Goal: Find specific page/section: Find specific page/section

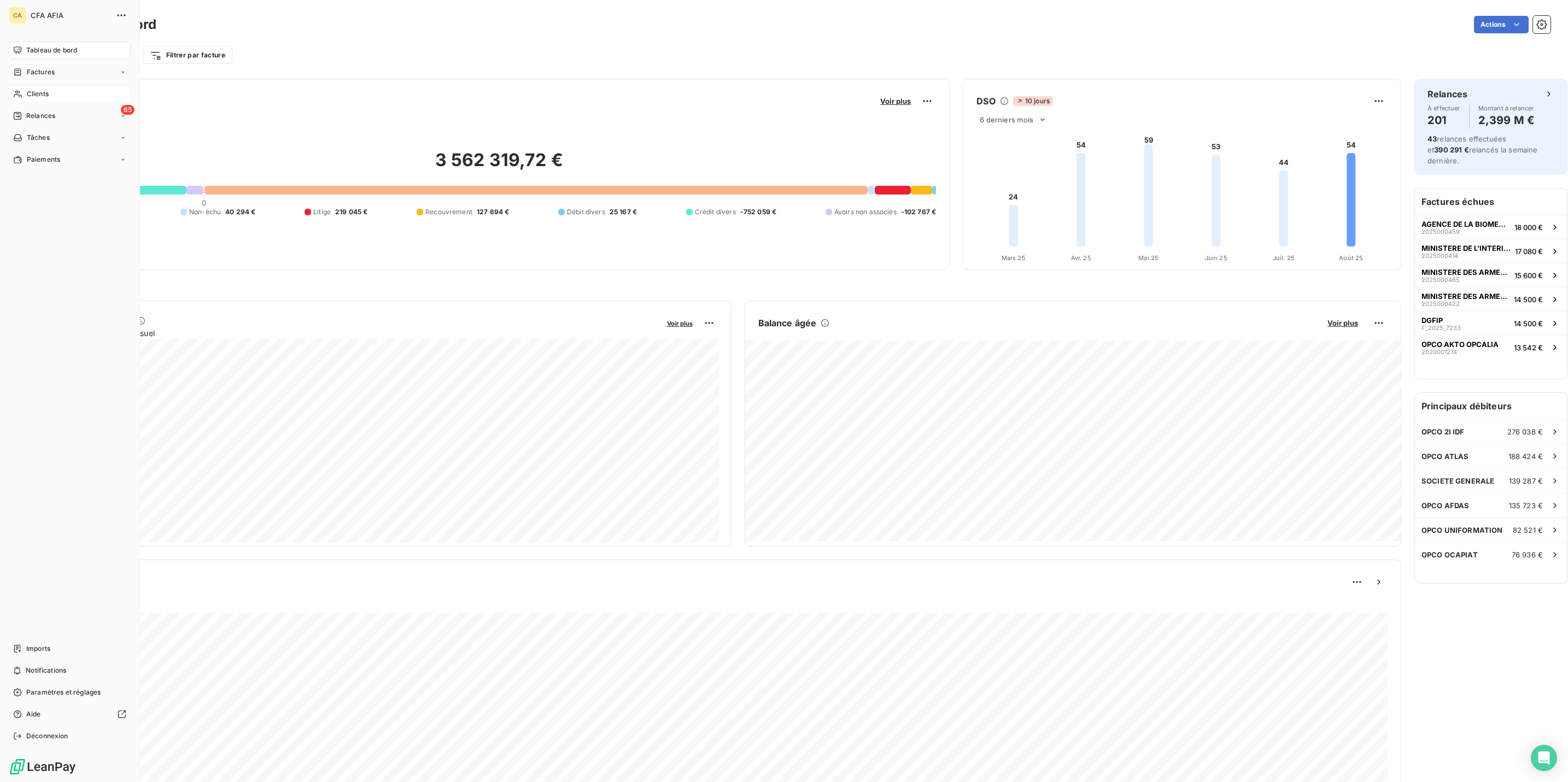
click at [18, 85] on div "Clients" at bounding box center [70, 94] width 122 height 18
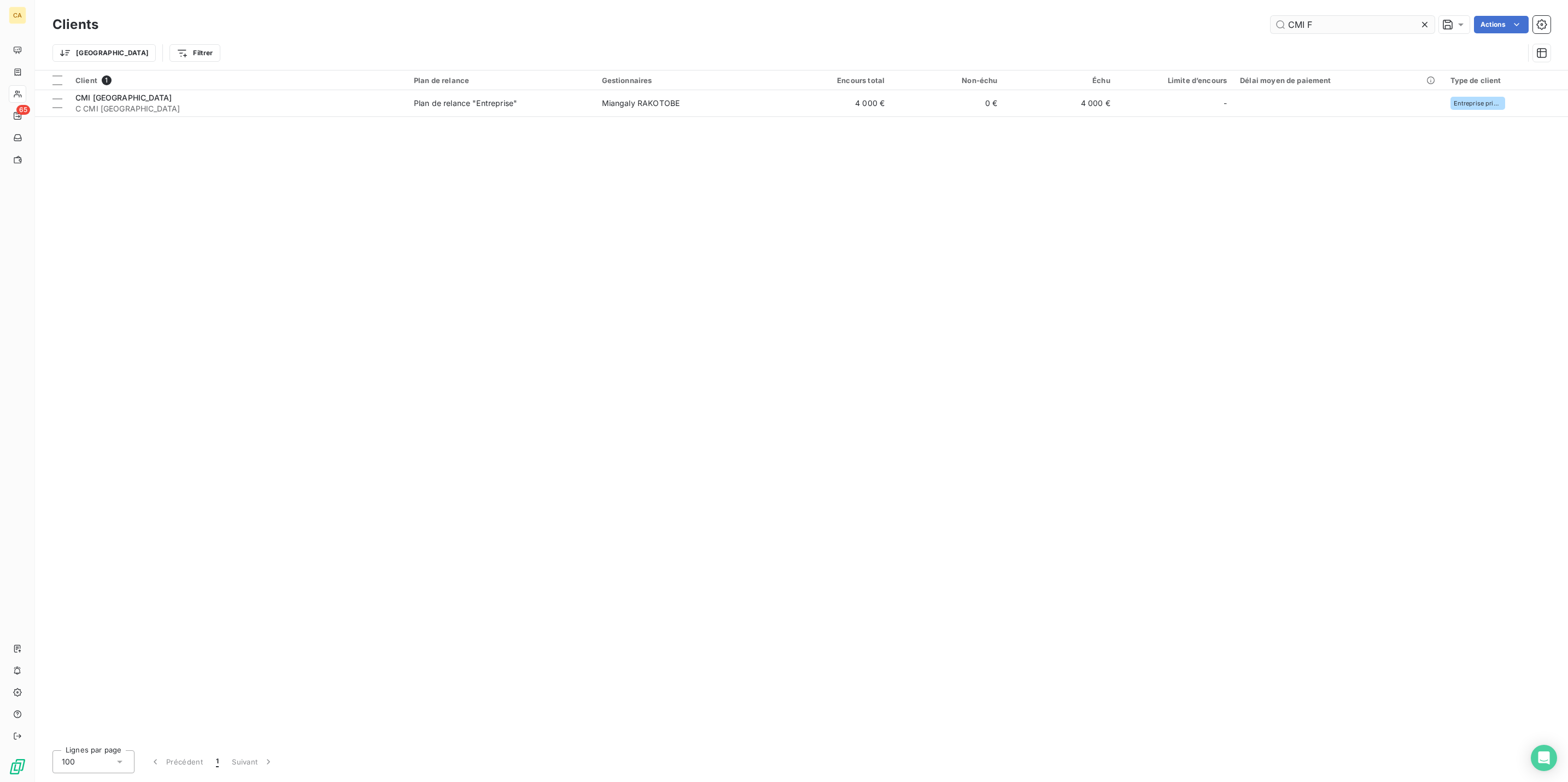
click at [1361, 22] on input "CMI F" at bounding box center [1352, 25] width 164 height 18
click at [1359, 22] on input "CMI F" at bounding box center [1352, 25] width 164 height 18
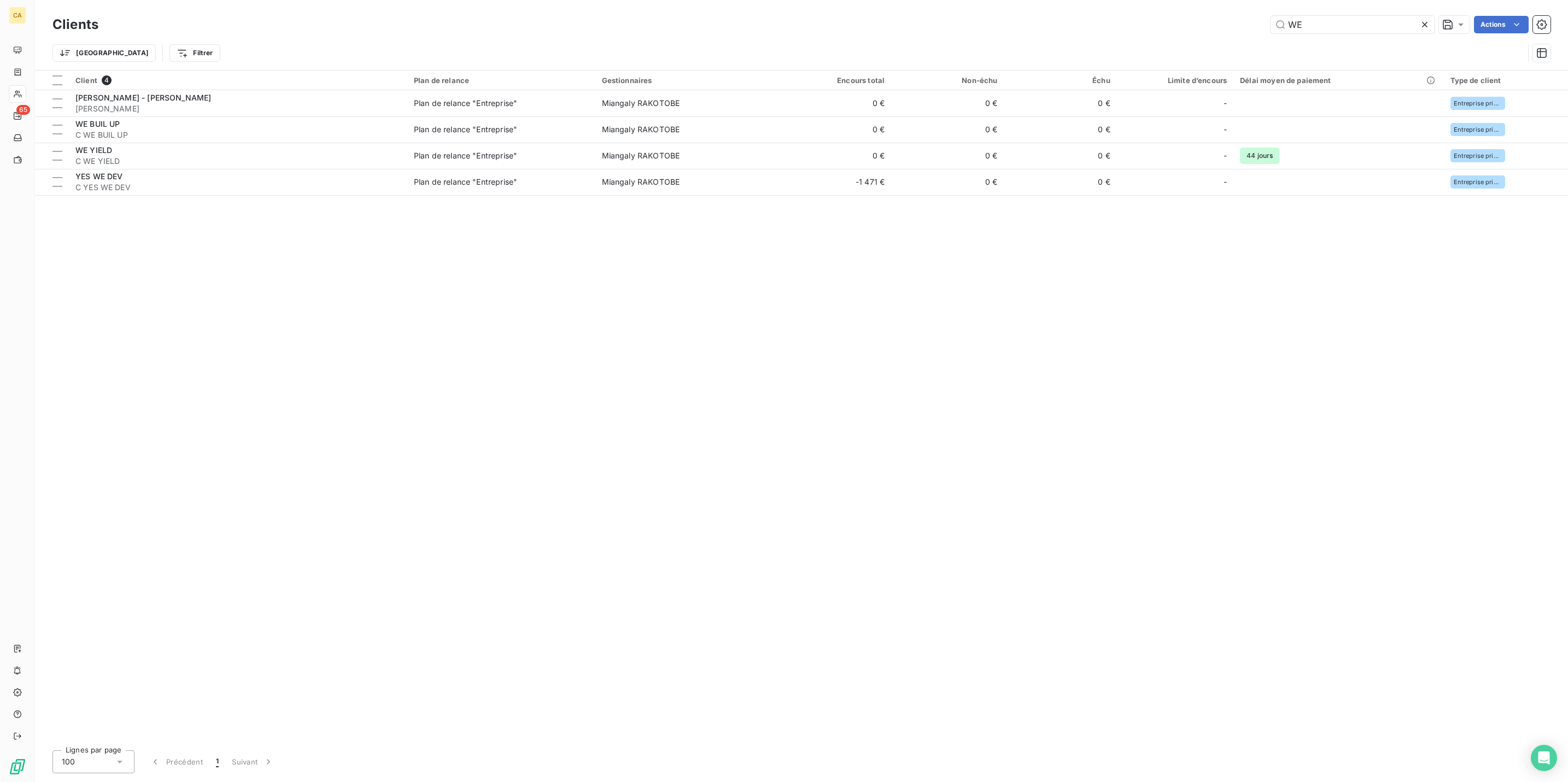
type input "W"
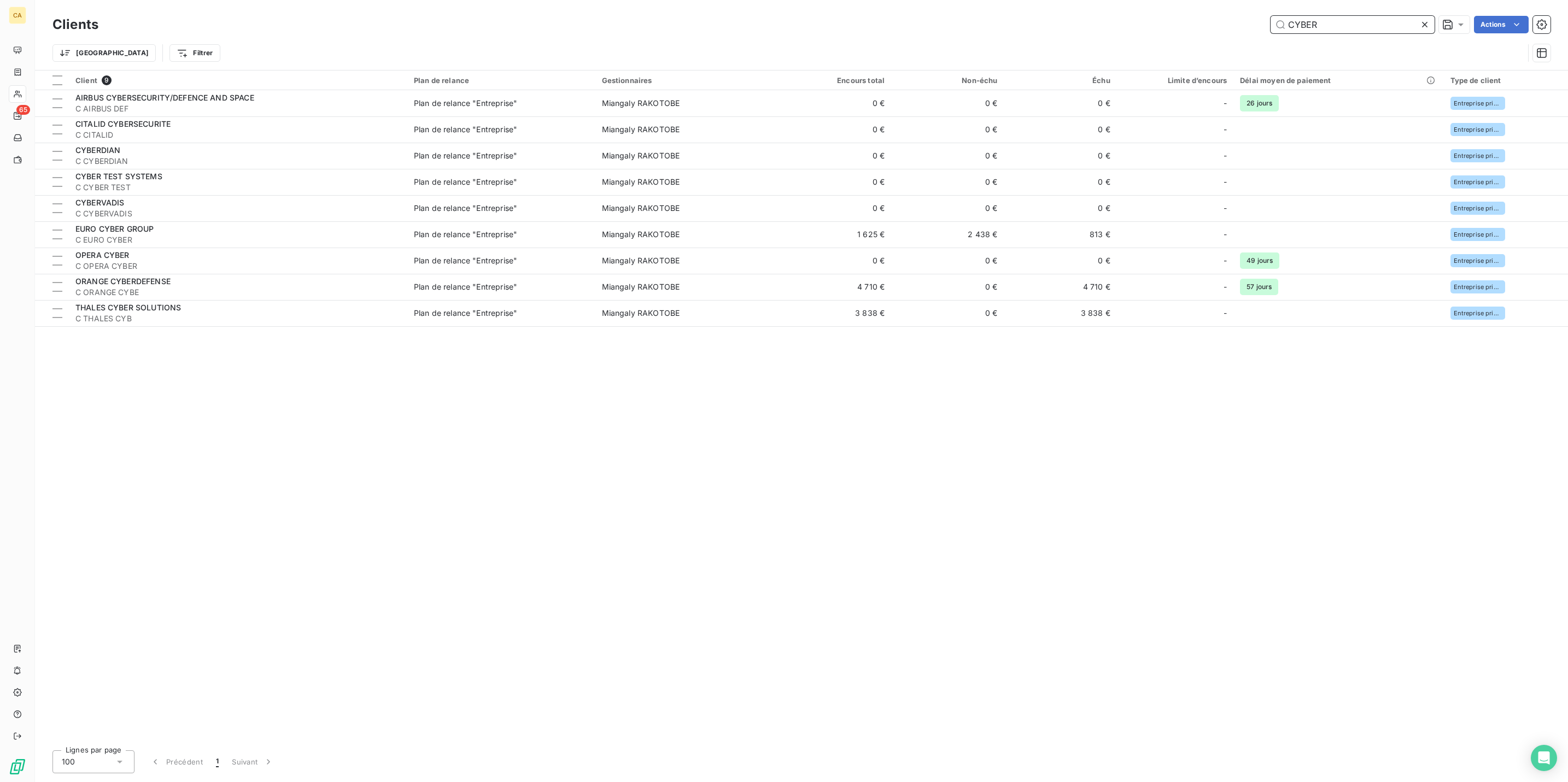
click at [1353, 21] on input "CYBER" at bounding box center [1352, 25] width 164 height 18
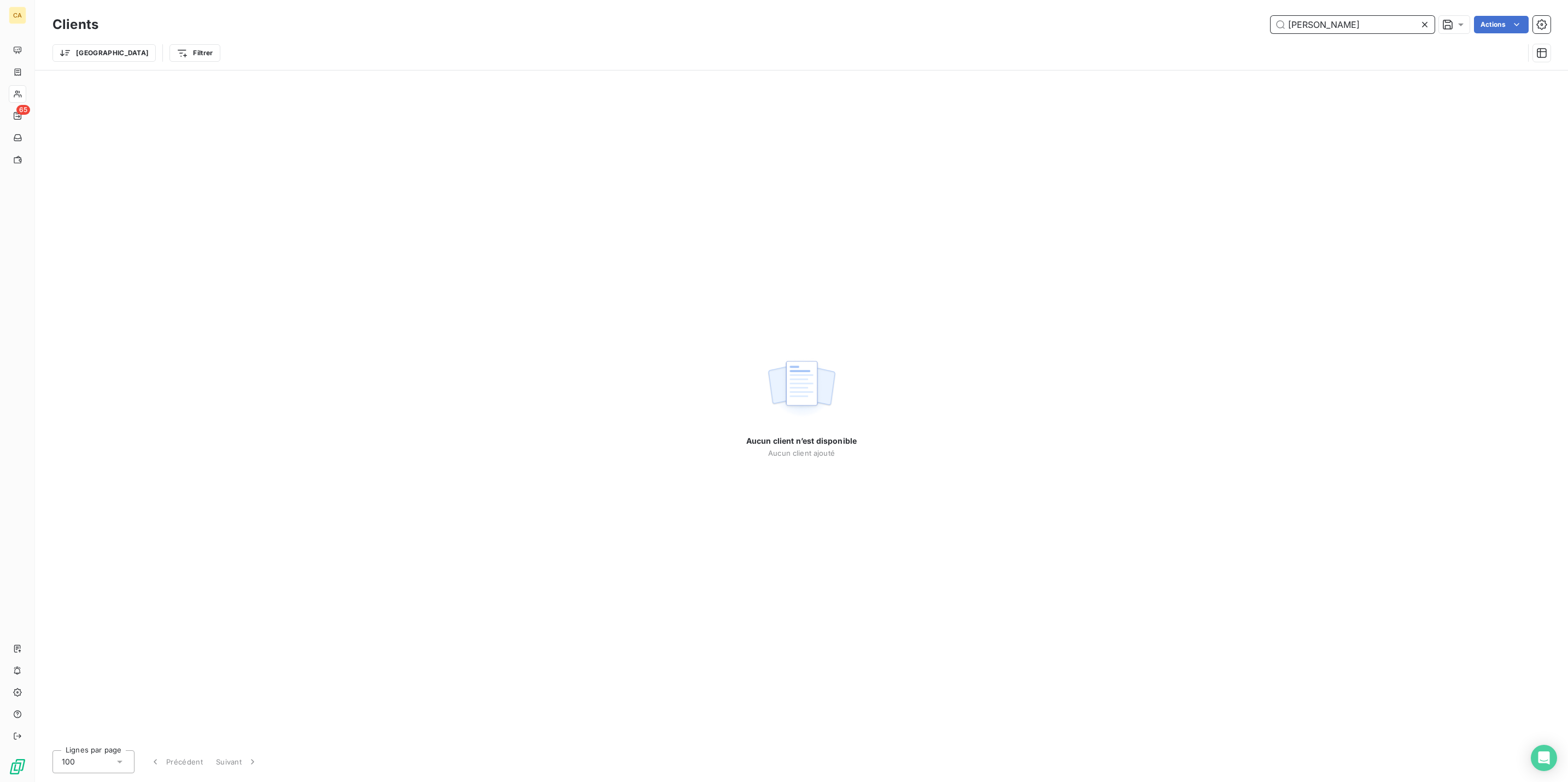
type input "J"
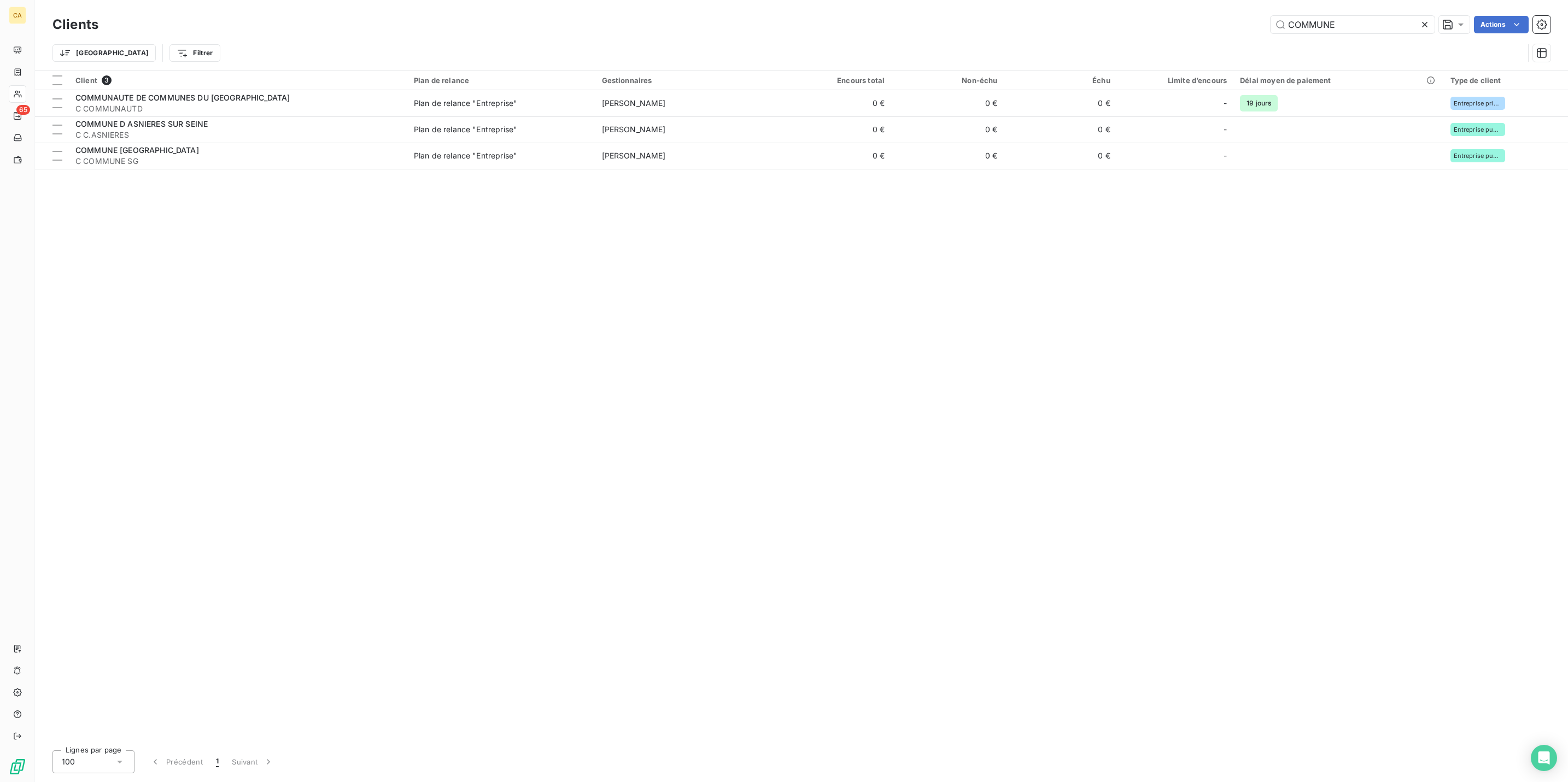
click at [1368, 9] on div "Clients COMMUNE Actions [GEOGRAPHIC_DATA] Filtrer" at bounding box center [802, 34] width 1533 height 70
click at [1370, 18] on input "COMMUNE" at bounding box center [1352, 25] width 164 height 18
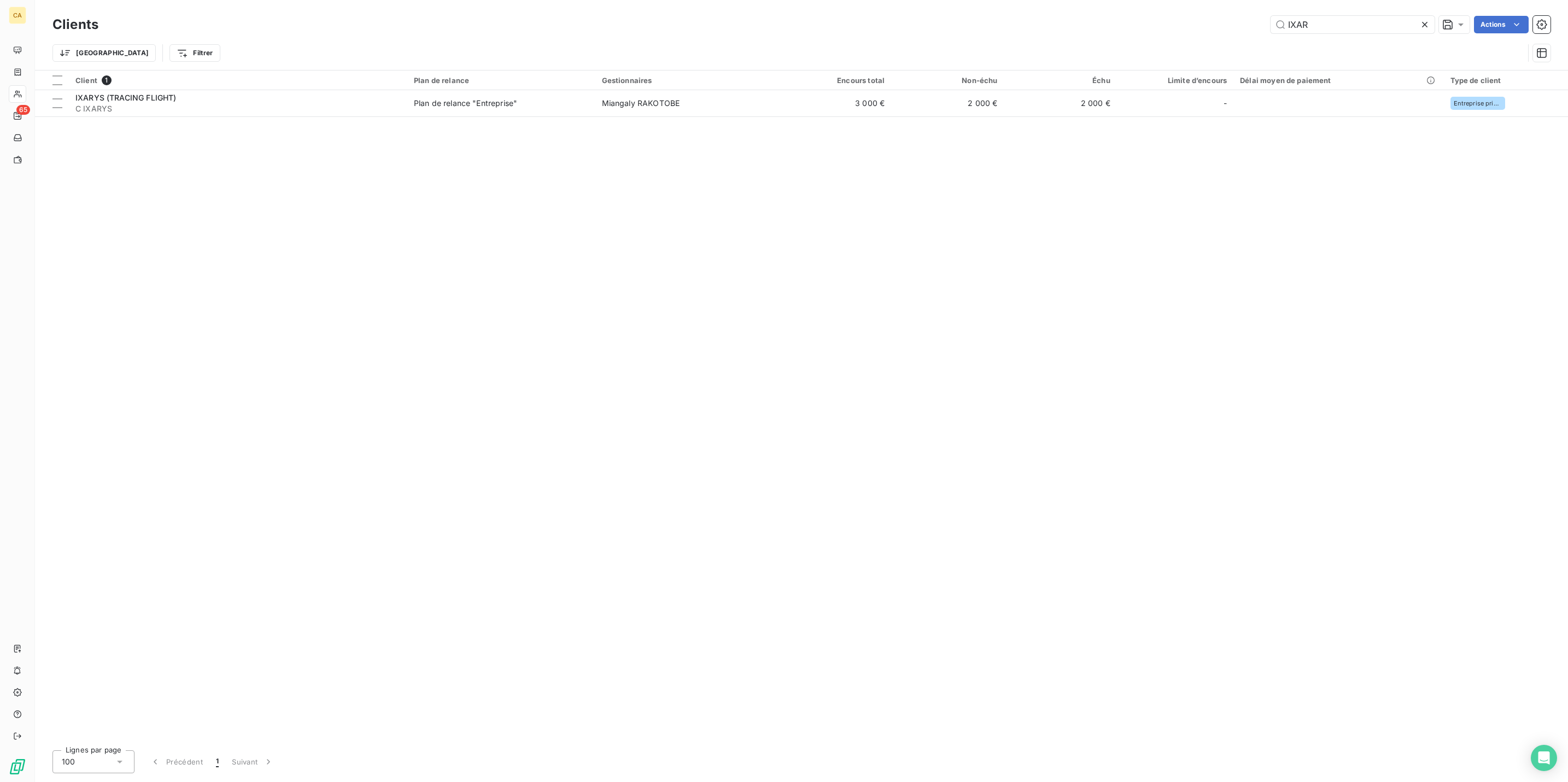
click at [1387, 13] on div "Clients IXAR Actions" at bounding box center [801, 24] width 1497 height 23
click at [1377, 16] on input "IXAR" at bounding box center [1352, 25] width 164 height 18
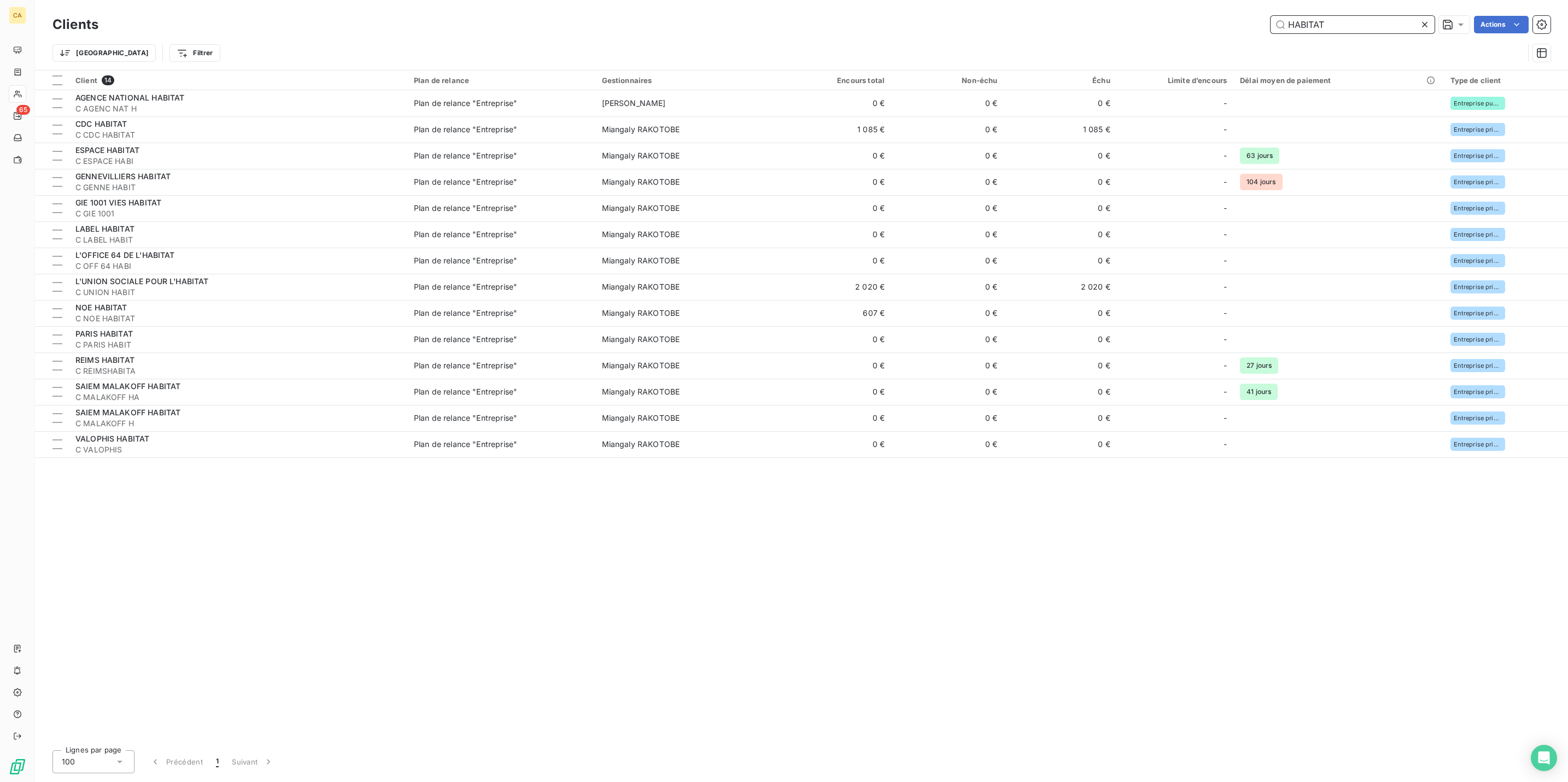
click at [1355, 20] on input "HABITAT" at bounding box center [1352, 25] width 164 height 18
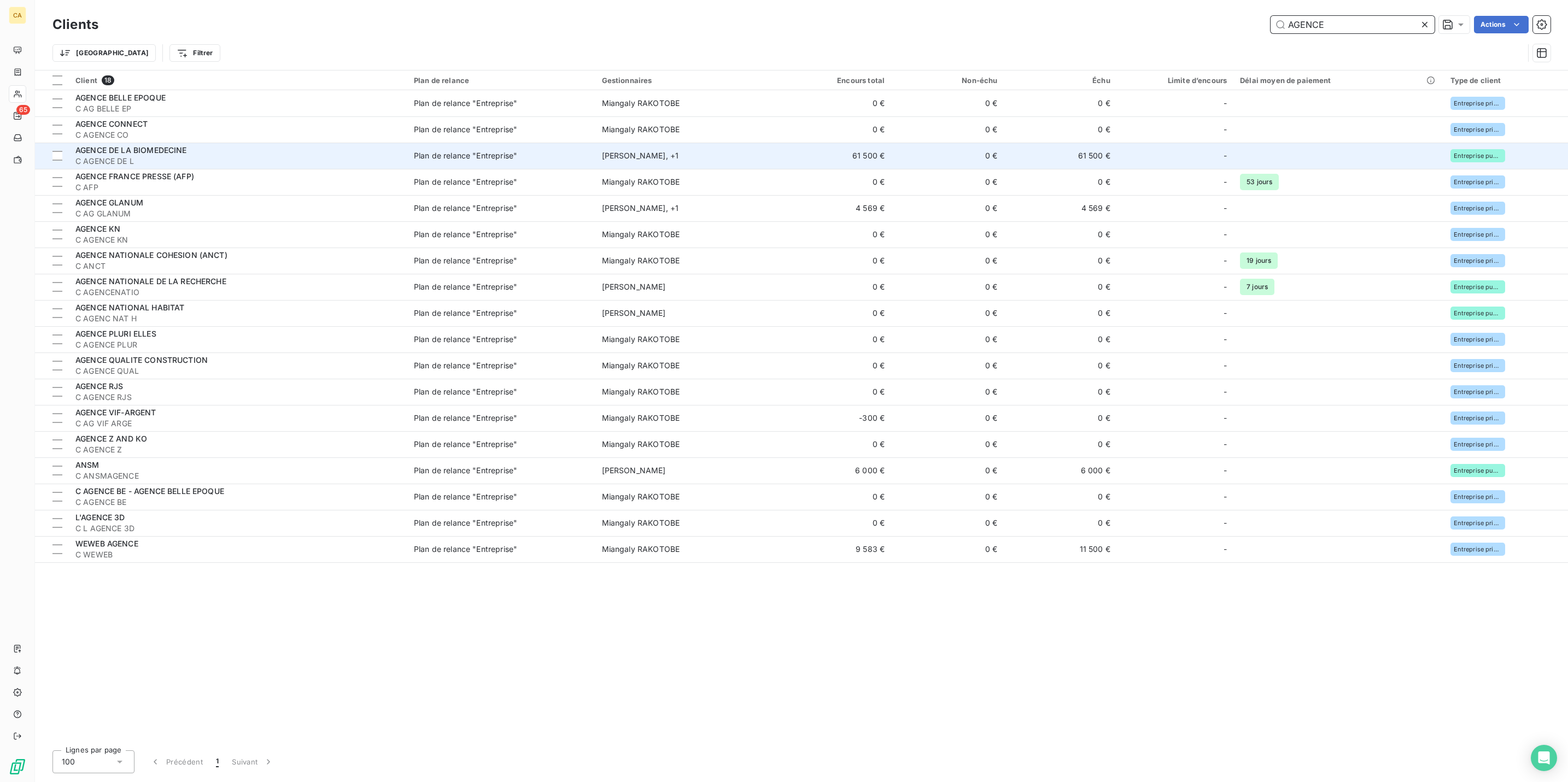
type input "AGENCE"
click at [171, 145] on span "AGENCE DE LA BIOMEDECINE" at bounding box center [131, 149] width 112 height 9
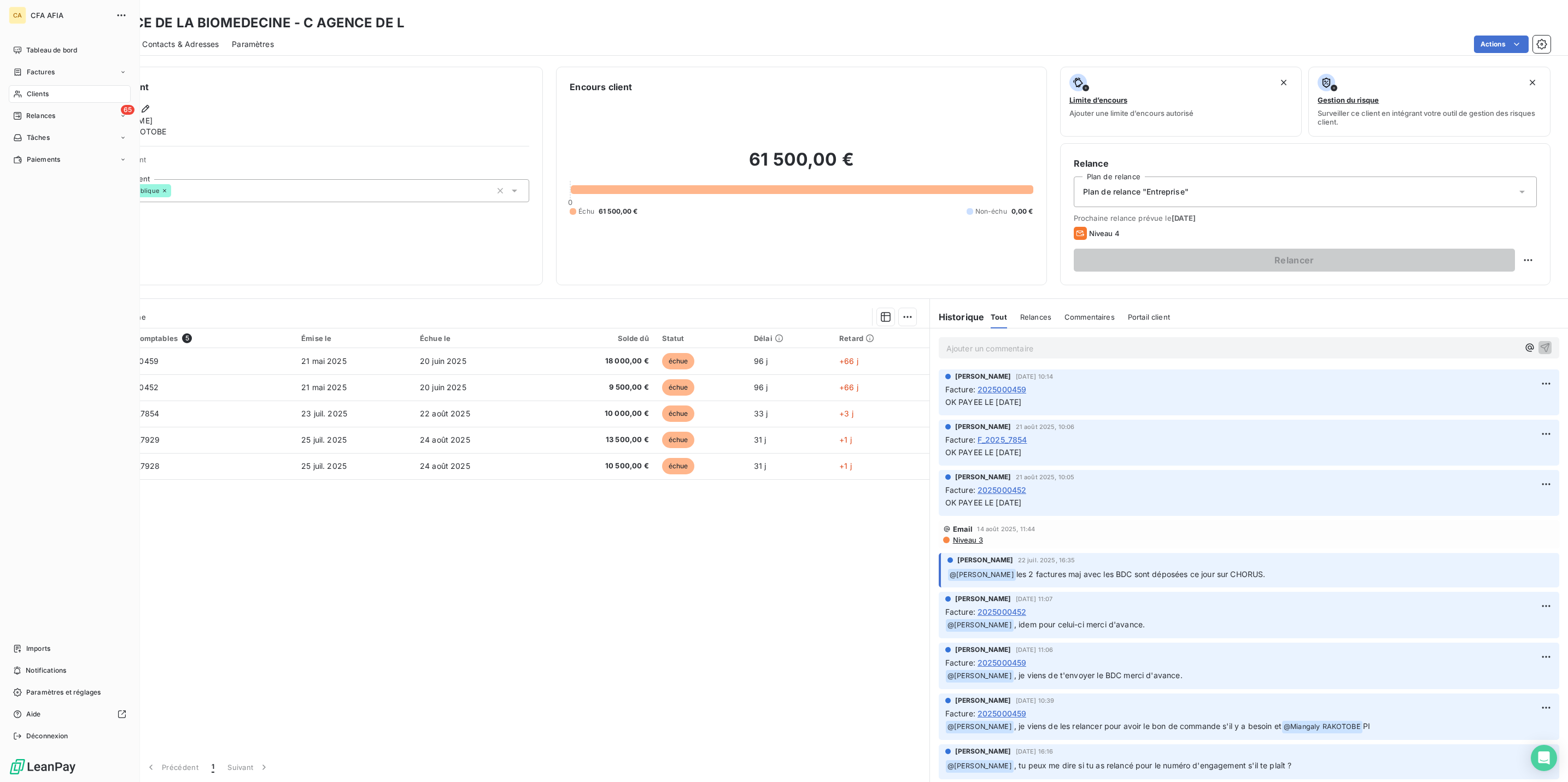
click at [38, 68] on nav "Tableau de bord Factures Clients 65 Relances Tâches Paiements" at bounding box center [70, 104] width 122 height 127
click at [31, 89] on span "Clients" at bounding box center [37, 94] width 22 height 10
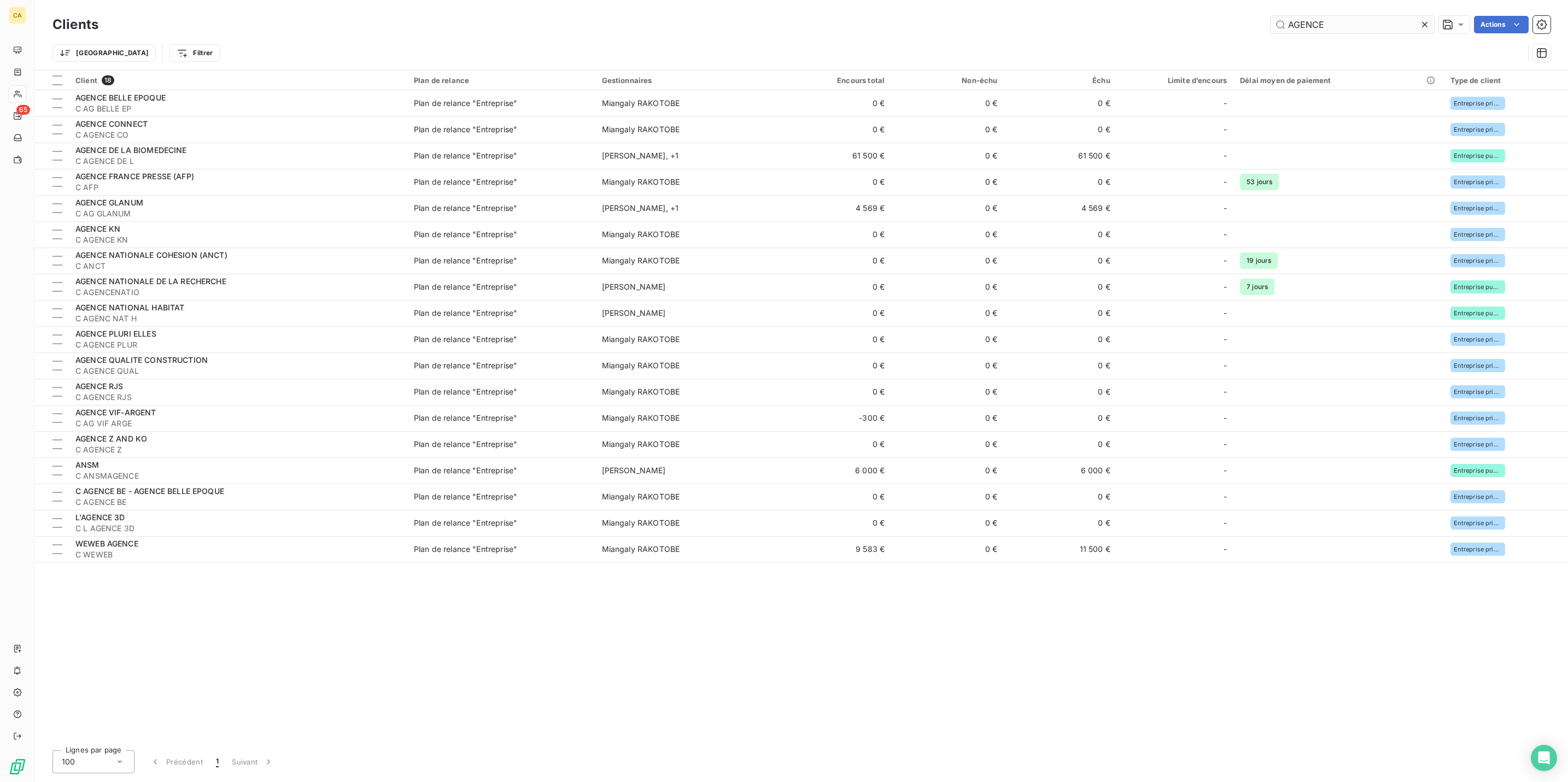
click at [1383, 16] on input "AGENCE" at bounding box center [1352, 25] width 164 height 18
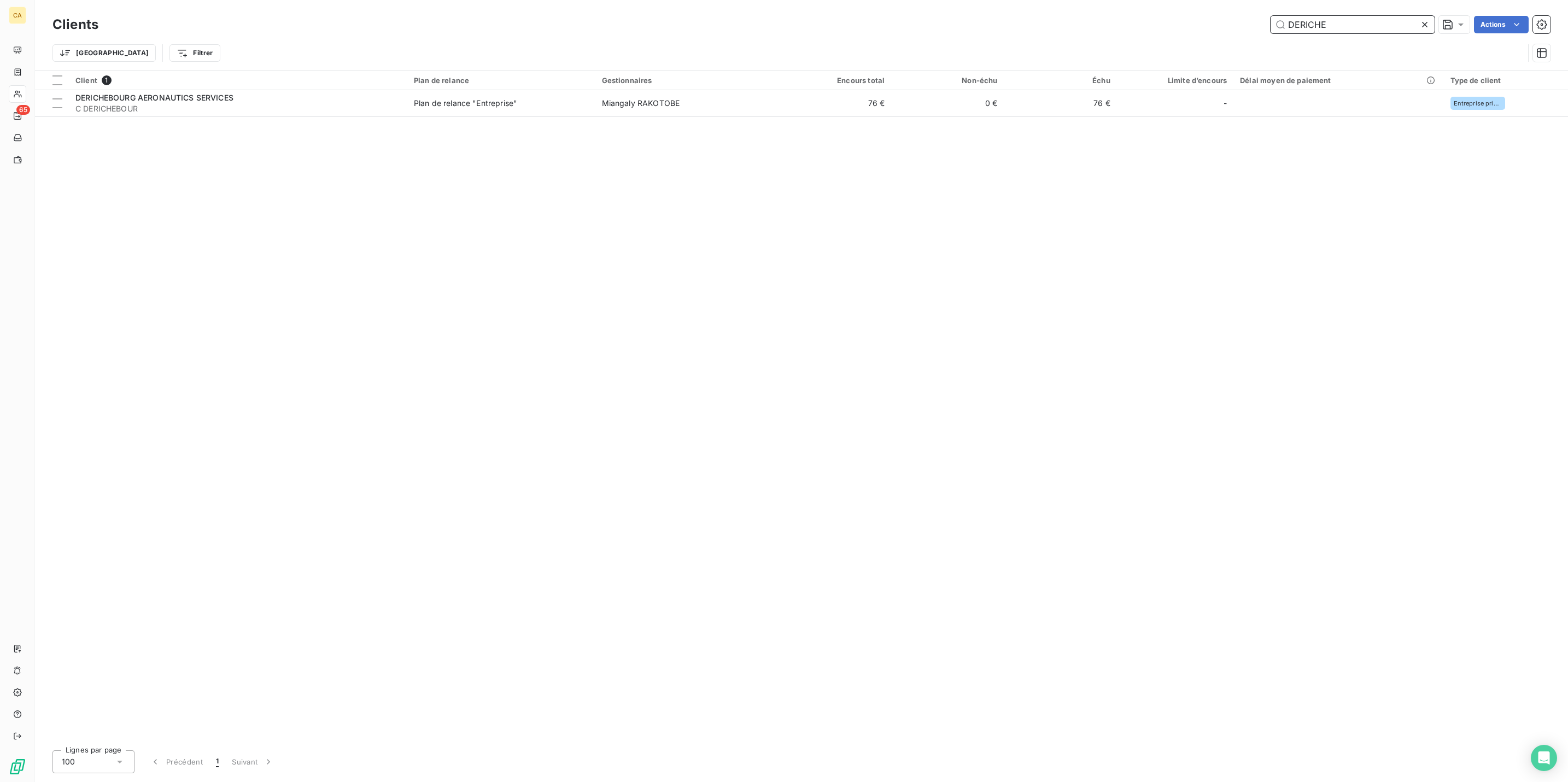
click at [1392, 17] on input "DERICHE" at bounding box center [1352, 25] width 164 height 18
type input "BPI"
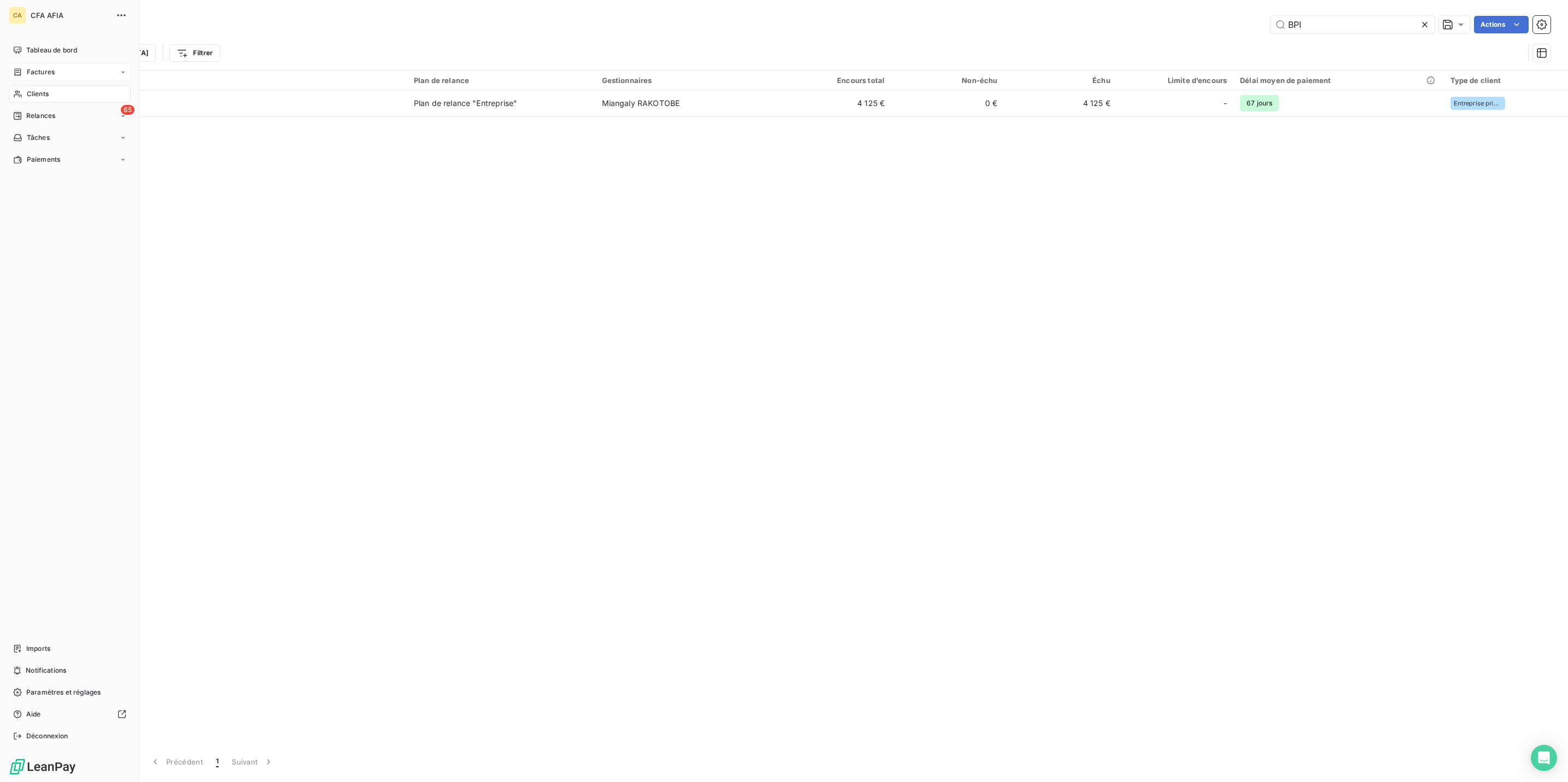
click at [30, 68] on span "Factures" at bounding box center [40, 73] width 27 height 10
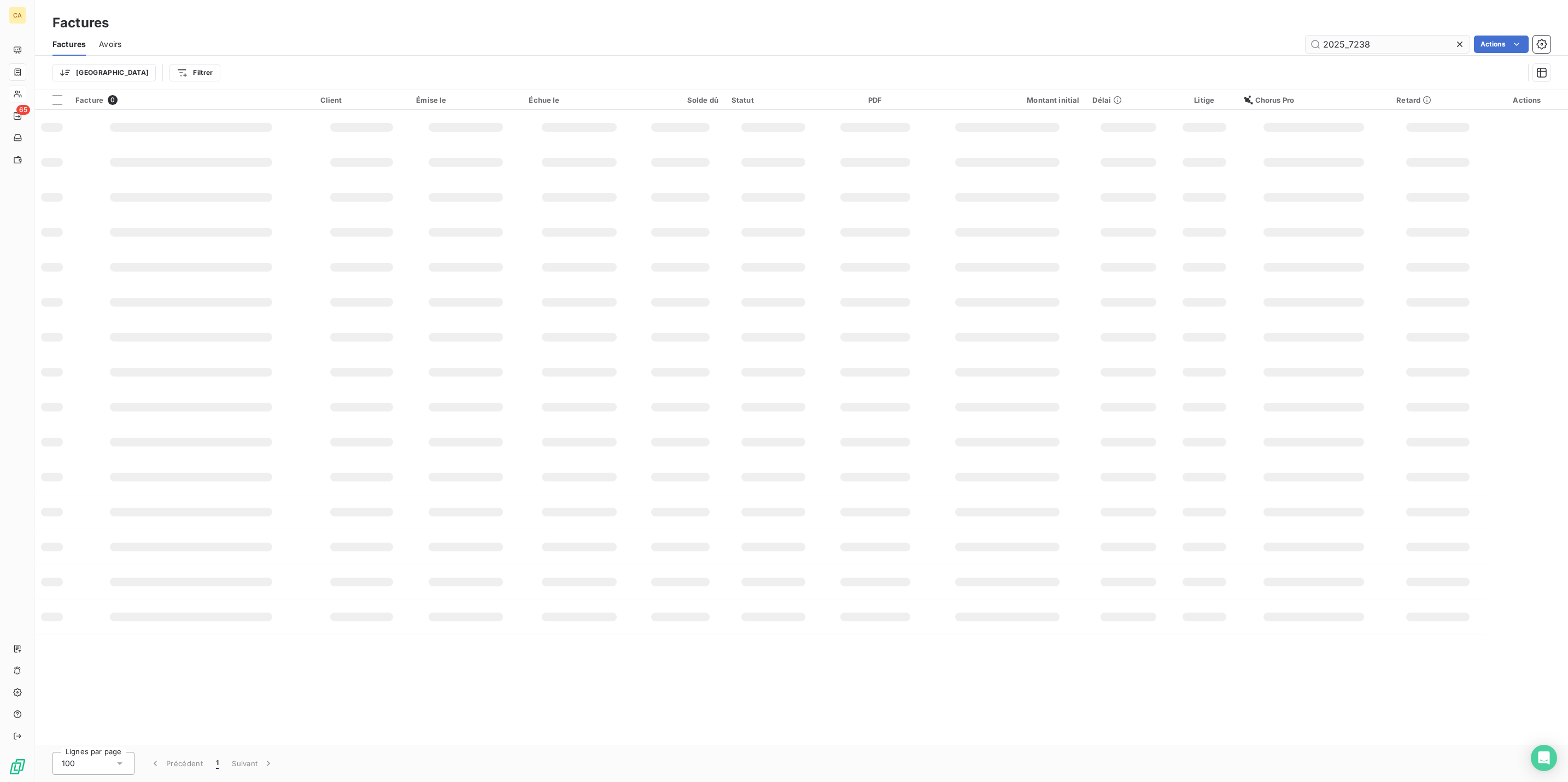
click at [1425, 35] on div "2025_7238" at bounding box center [1386, 44] width 164 height 18
click at [1403, 38] on input "2025_7238" at bounding box center [1386, 44] width 164 height 18
click at [1400, 32] on div "Factures Avoirs 2025_6967 Actions" at bounding box center [802, 43] width 1533 height 23
click at [1398, 36] on input "2025_6967" at bounding box center [1386, 44] width 164 height 18
type input "2025_7385"
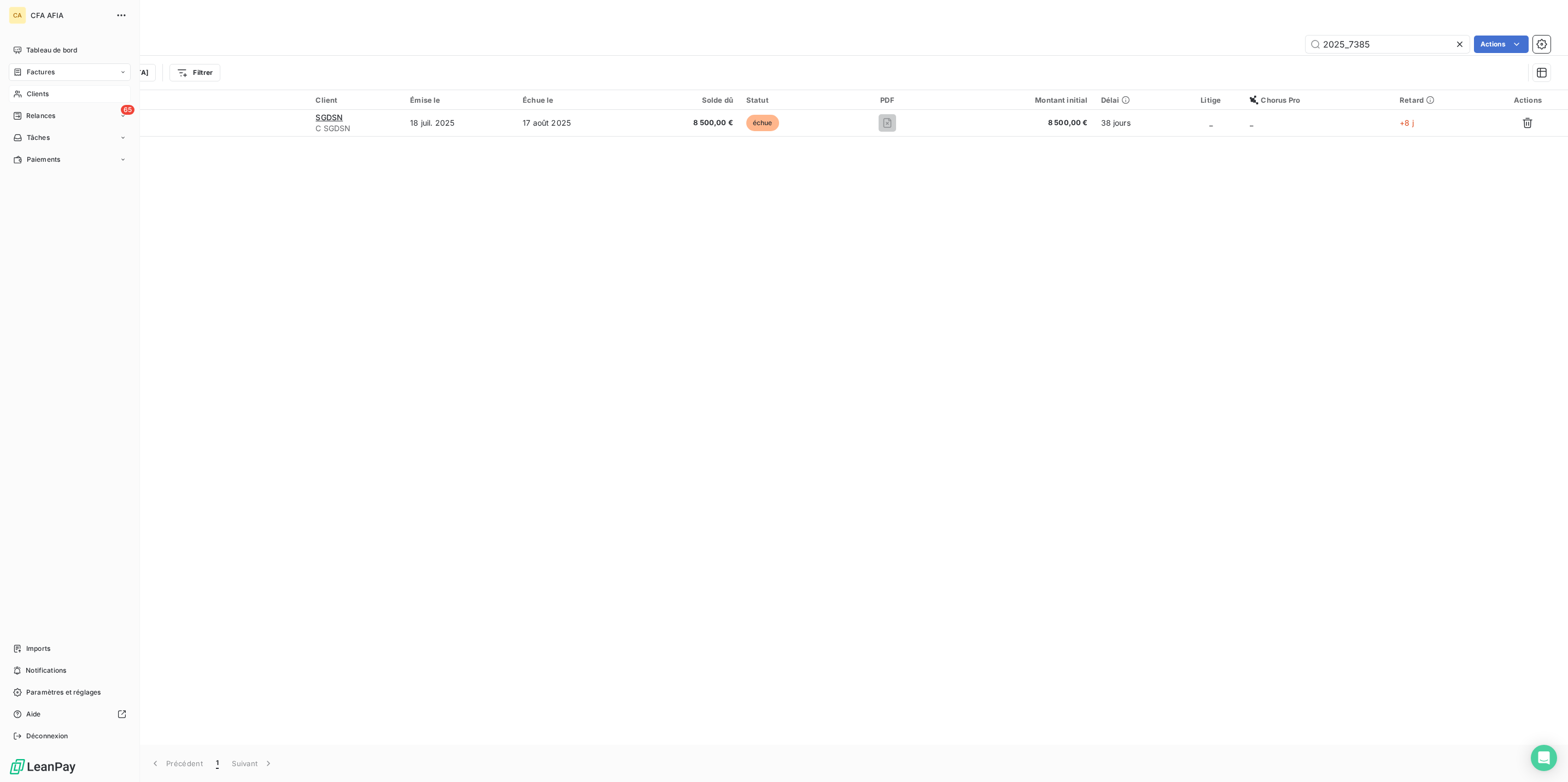
drag, startPoint x: 9, startPoint y: 73, endPoint x: 17, endPoint y: 73, distance: 8.0
click at [10, 85] on div "Clients" at bounding box center [70, 94] width 122 height 18
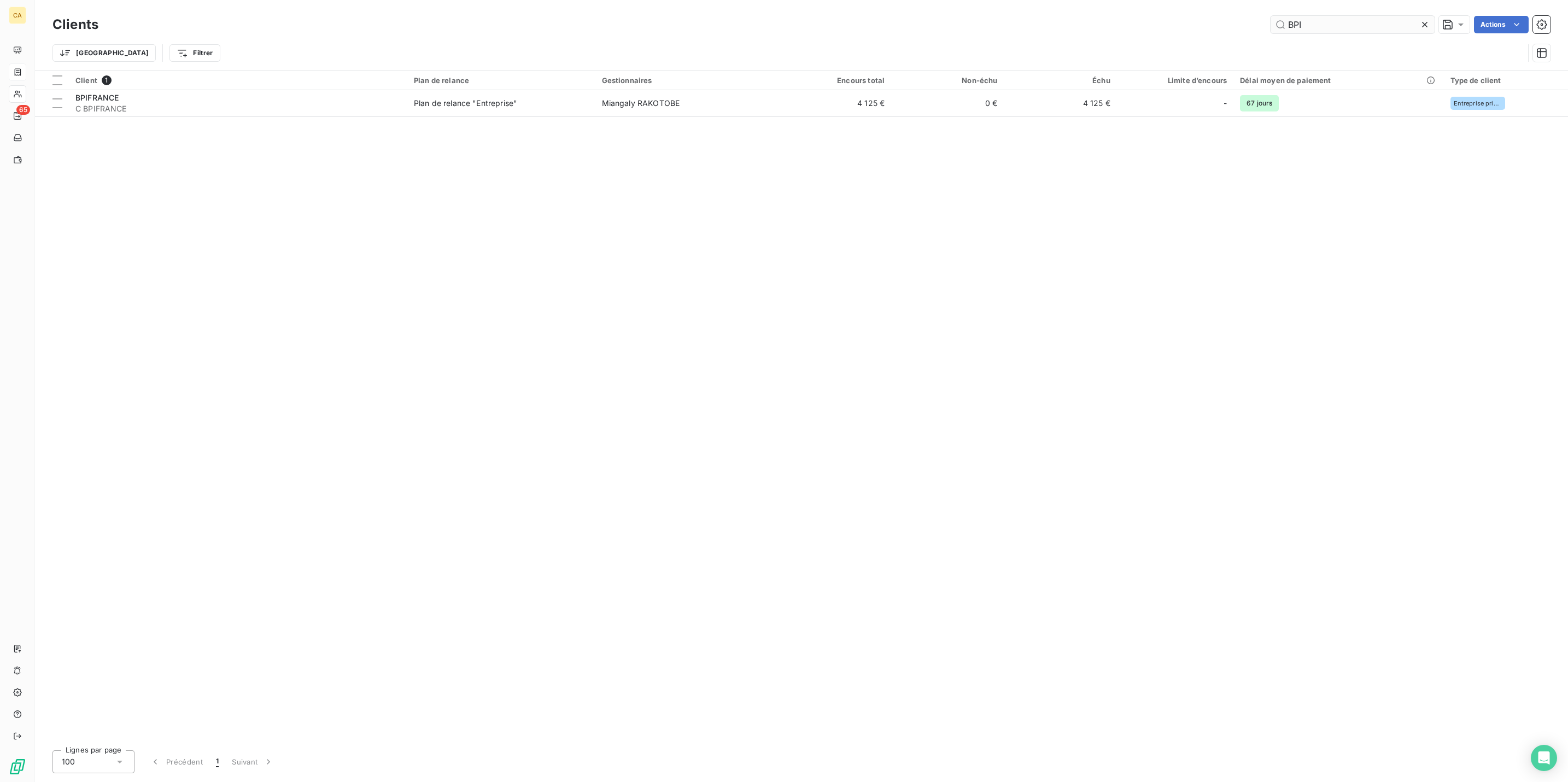
click at [1372, 16] on input "BPI" at bounding box center [1352, 25] width 164 height 18
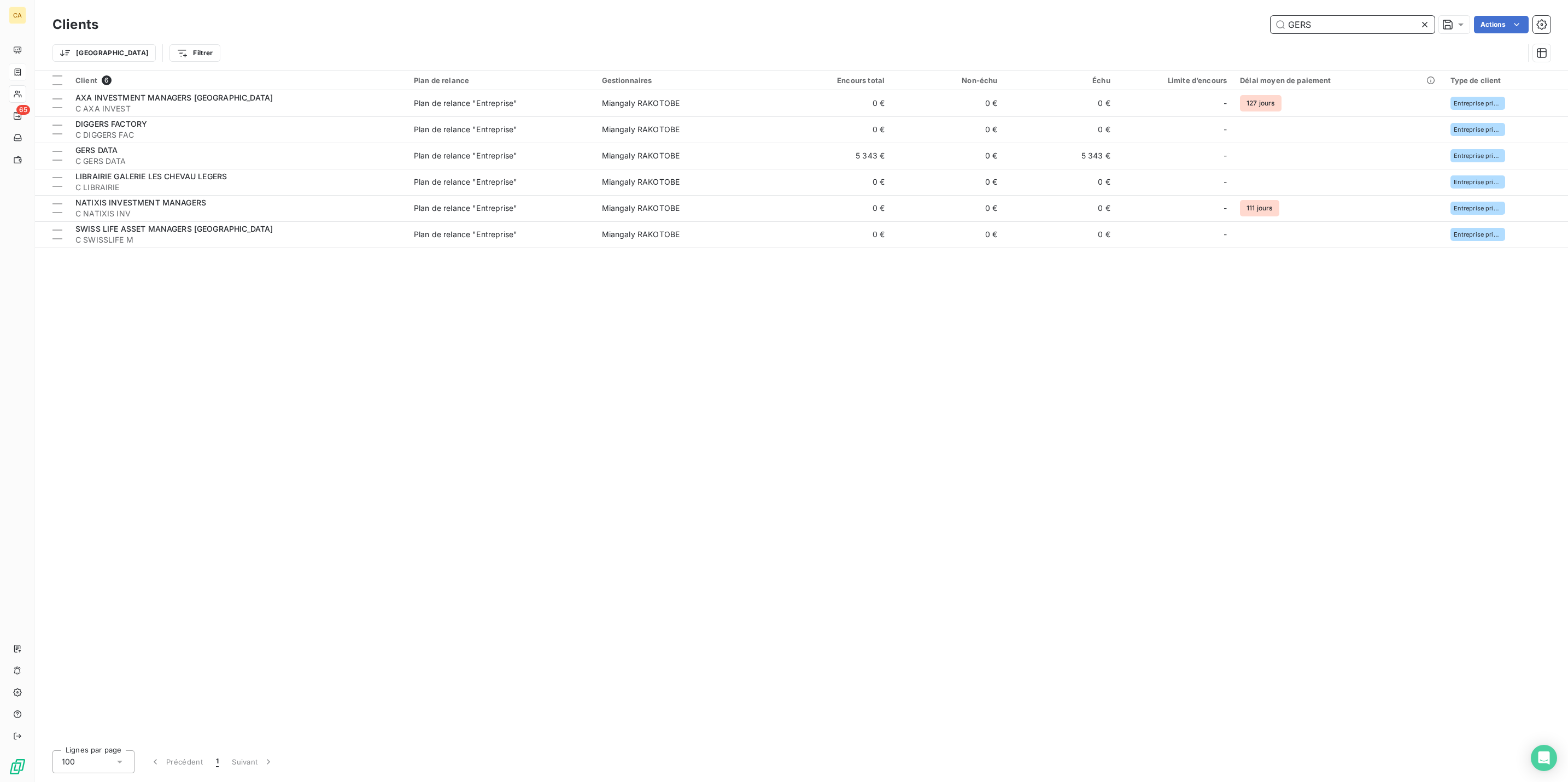
click at [1367, 26] on input "GERS" at bounding box center [1352, 25] width 164 height 18
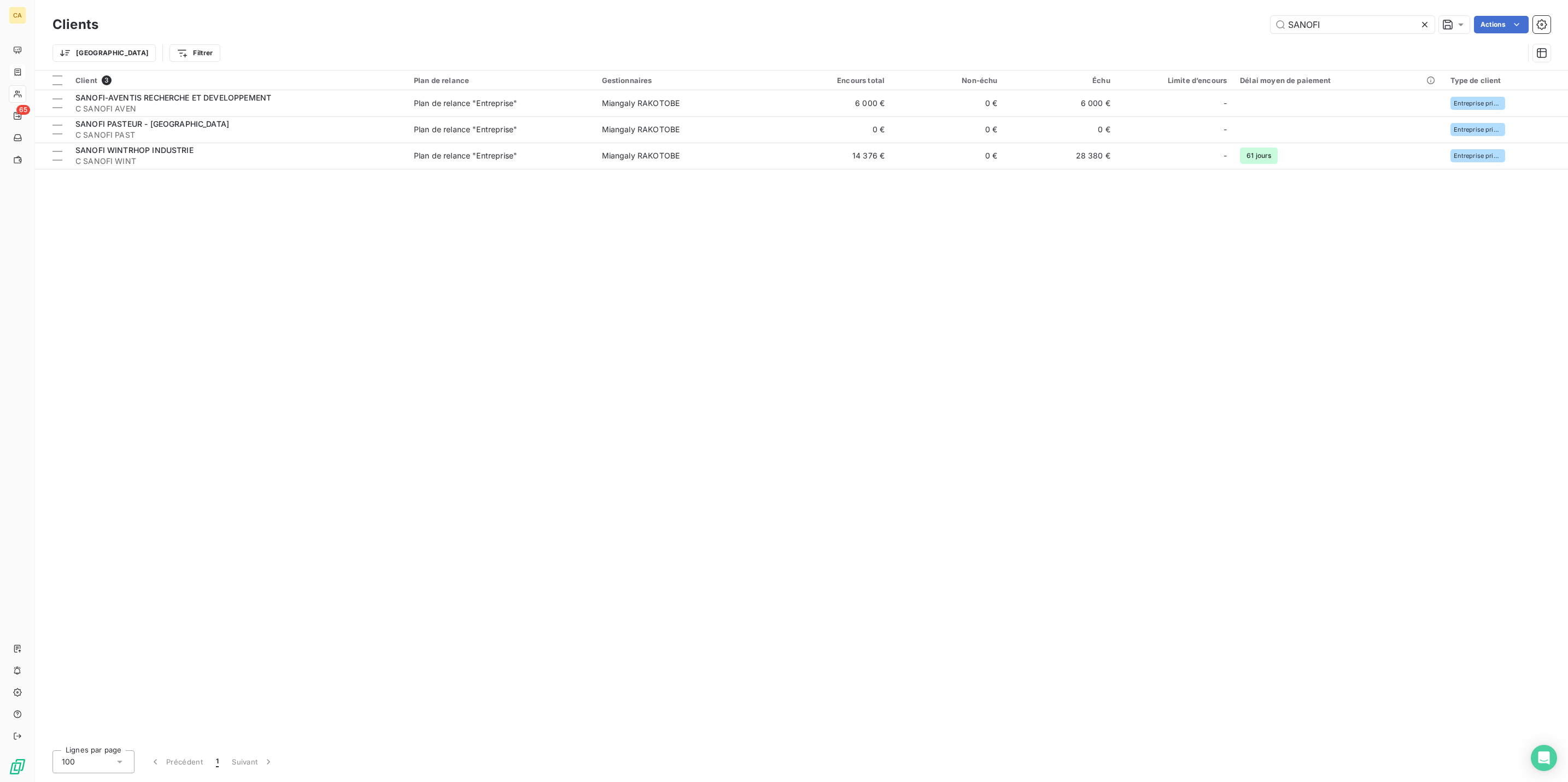
click at [1378, 16] on div "SANOFI" at bounding box center [1352, 25] width 164 height 18
click at [1377, 24] on input "SANOFI" at bounding box center [1352, 25] width 164 height 18
drag, startPoint x: 1372, startPoint y: 10, endPoint x: 1361, endPoint y: 19, distance: 14.2
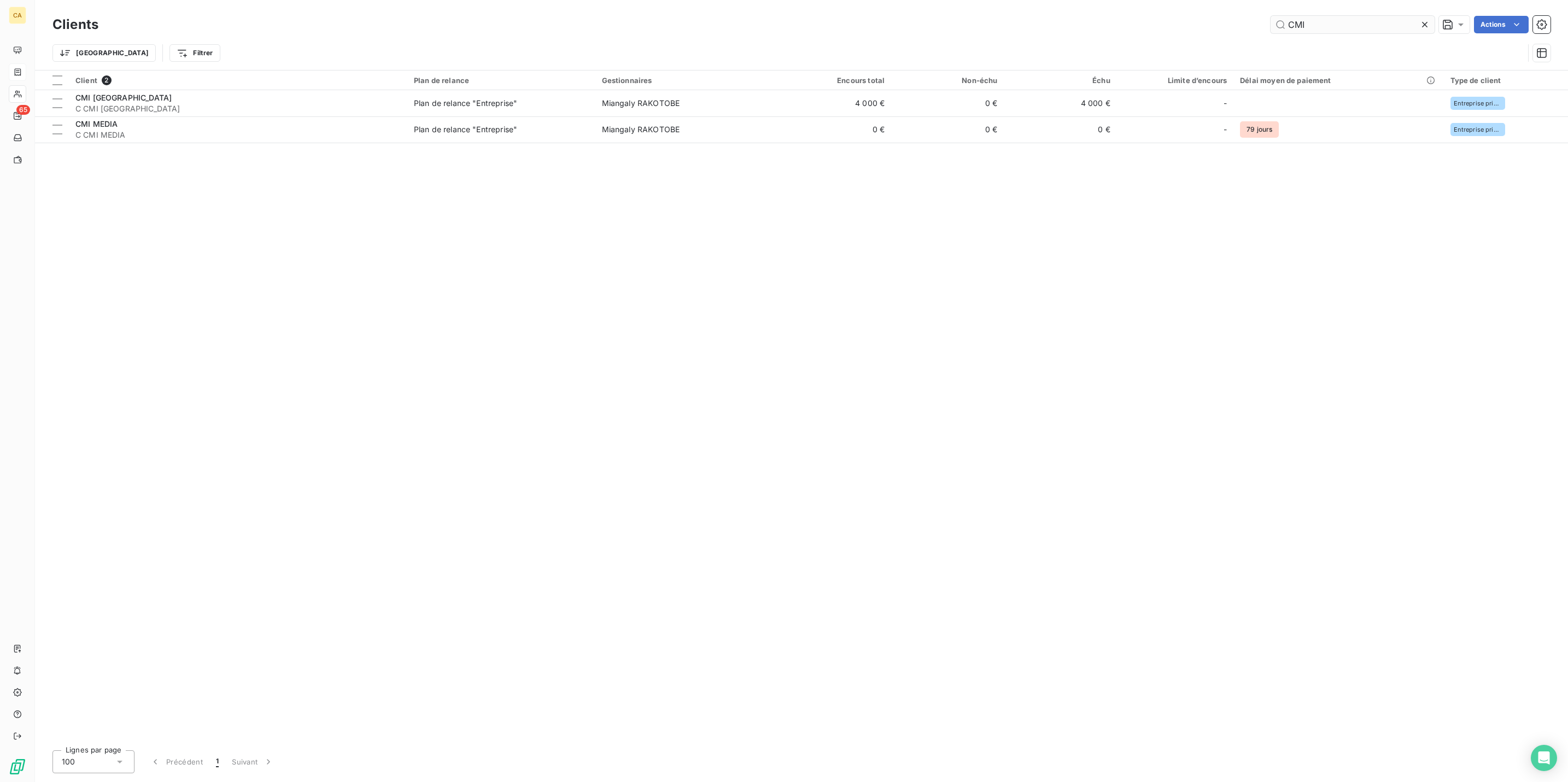
click at [1372, 13] on div "Clients CMI Actions" at bounding box center [801, 24] width 1497 height 23
click at [1360, 21] on input "CMI" at bounding box center [1352, 25] width 164 height 18
drag, startPoint x: 1363, startPoint y: 17, endPoint x: 1278, endPoint y: 22, distance: 85.1
click at [1278, 22] on div "FRANCE TE Actions" at bounding box center [831, 25] width 1438 height 18
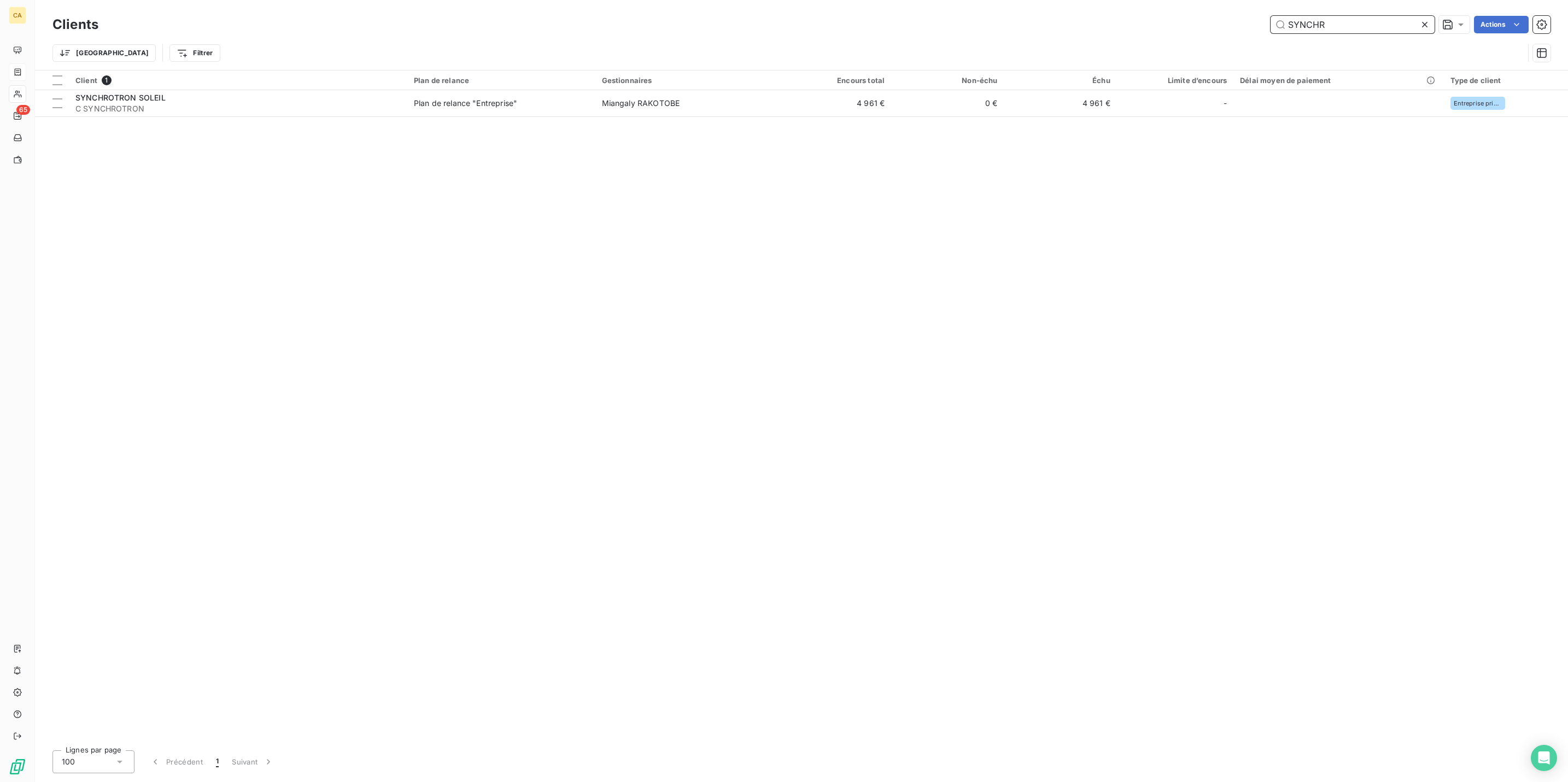
type input "SYNCHR"
click at [245, 102] on div "Client 1 Plan de relance Gestionnaires Encours total Non-échu Échu Limite d’enc…" at bounding box center [802, 406] width 1533 height 671
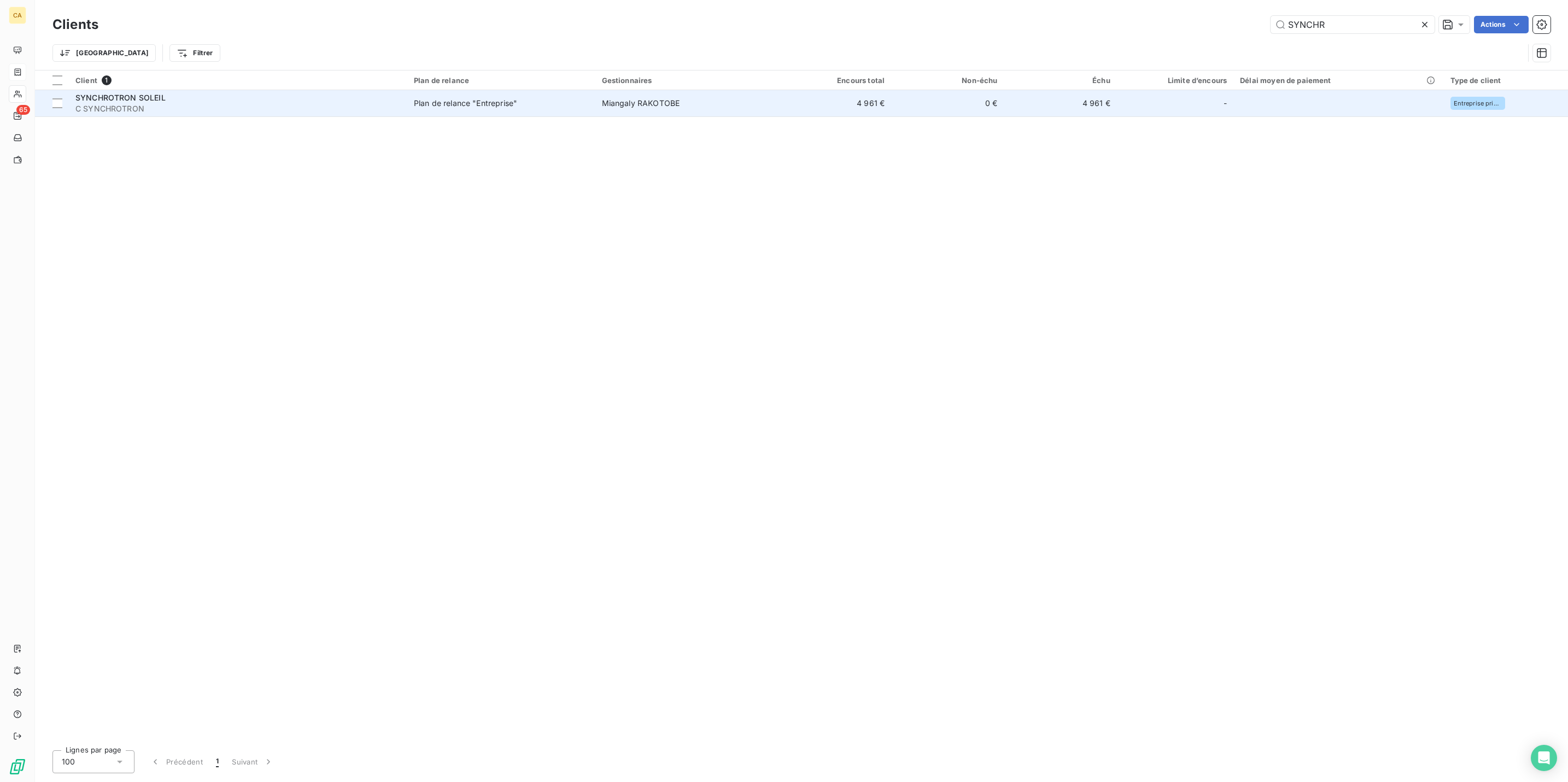
click at [249, 92] on div "SYNCHROTRON SOLEIL" at bounding box center [237, 97] width 325 height 11
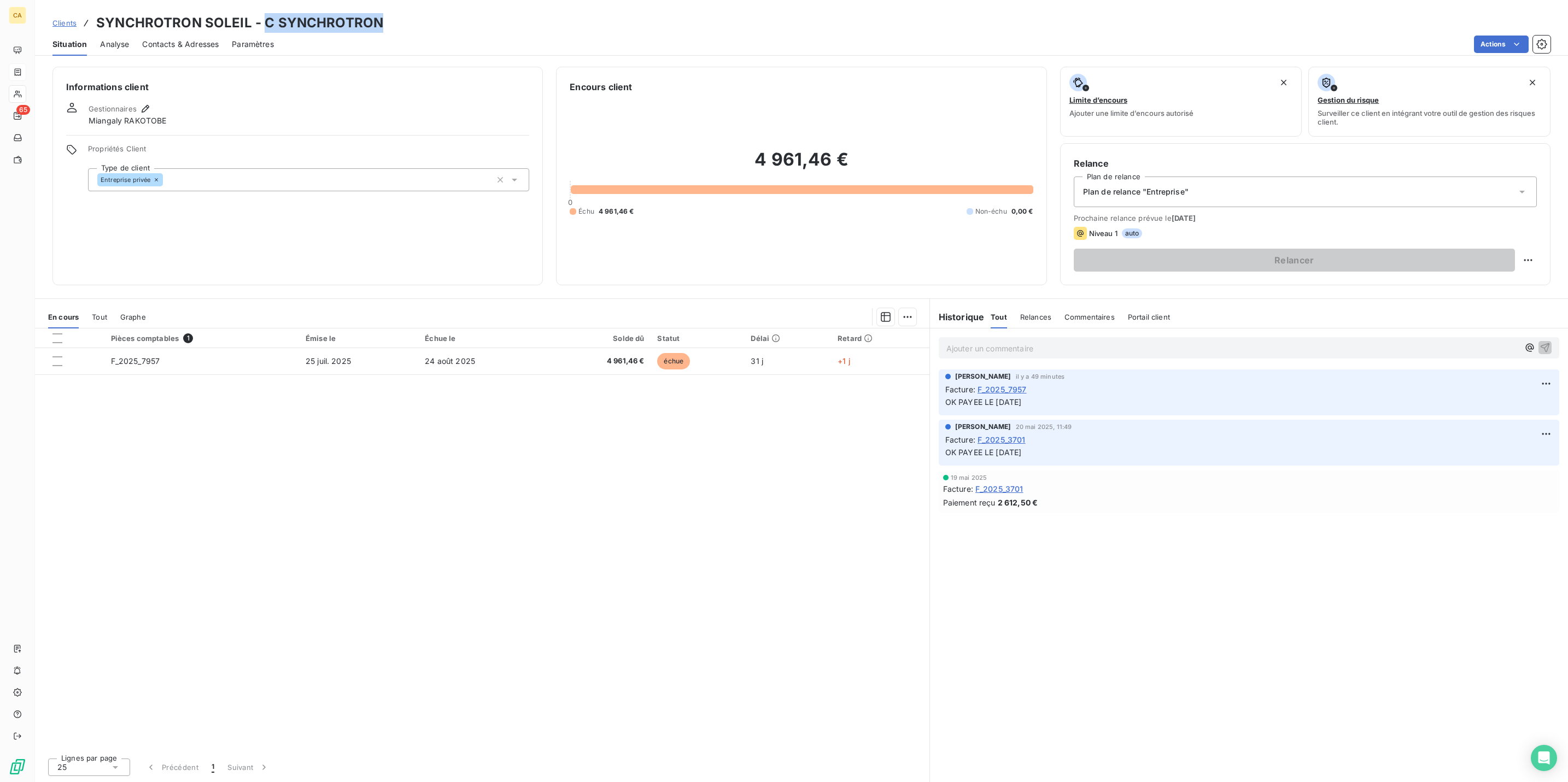
drag, startPoint x: 359, startPoint y: 13, endPoint x: 245, endPoint y: 12, distance: 114.0
click at [245, 13] on h3 "SYNCHROTRON SOLEIL - C SYNCHROTRON" at bounding box center [239, 23] width 287 height 20
copy h3 "C SYNCHROTRON"
click at [679, 2] on div "Clients SYNCHROTRON SOLEIL - C SYNCHROTRON Situation Analyse Contacts & Adresse…" at bounding box center [802, 27] width 1533 height 56
